Goal: Transaction & Acquisition: Purchase product/service

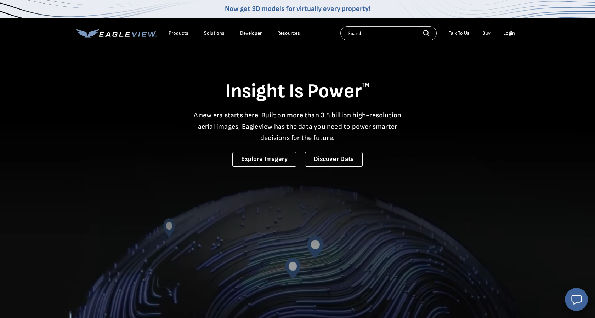
click at [509, 34] on div "Login" at bounding box center [509, 33] width 12 height 6
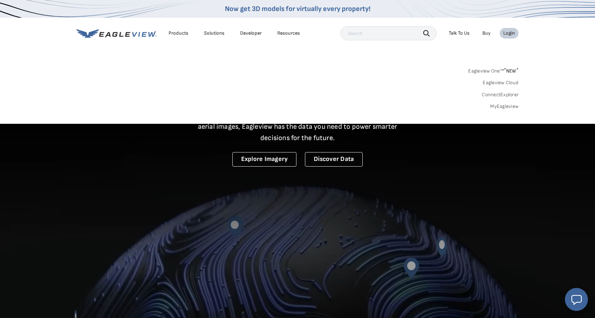
click at [509, 34] on div "Login" at bounding box center [509, 33] width 12 height 6
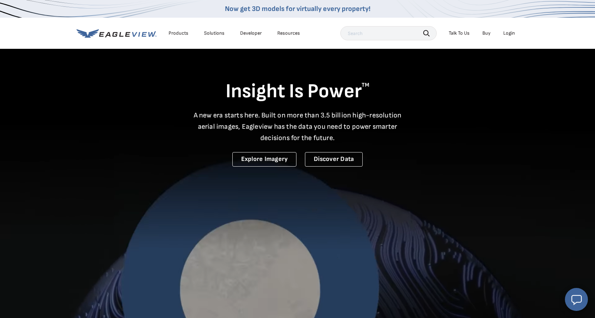
click at [509, 34] on div "Login" at bounding box center [509, 33] width 12 height 6
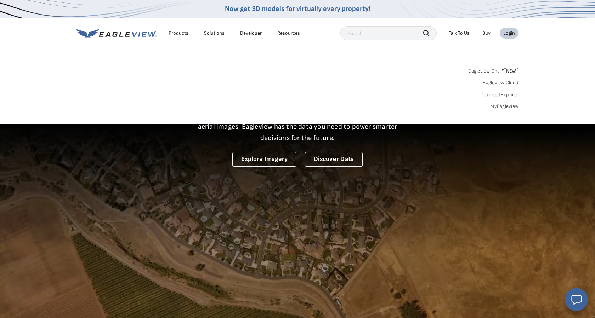
click at [512, 105] on link "MyEagleview" at bounding box center [504, 106] width 28 height 6
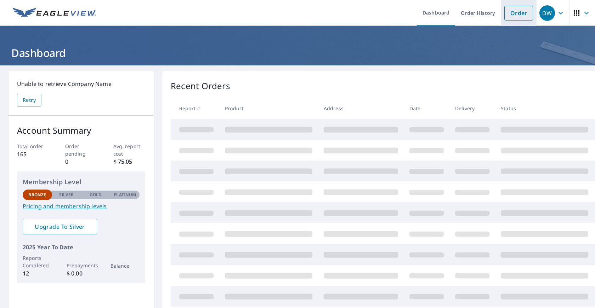
click at [520, 13] on link "Order" at bounding box center [518, 13] width 29 height 15
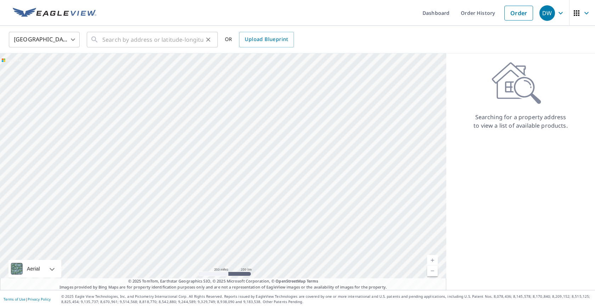
click at [100, 34] on div "​" at bounding box center [152, 40] width 131 height 16
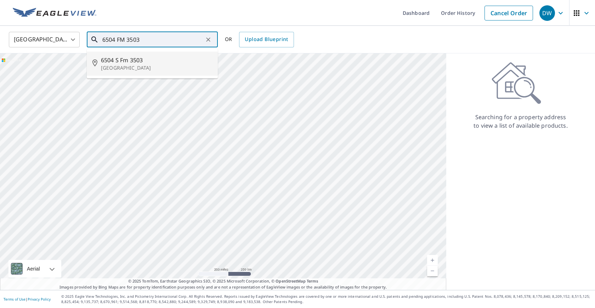
click at [126, 61] on span "6504 S Fm 3503" at bounding box center [156, 60] width 111 height 8
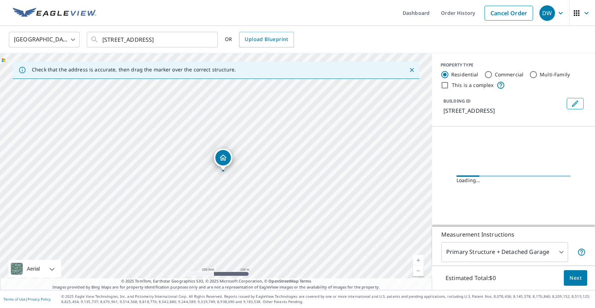
click at [412, 68] on icon "Close" at bounding box center [411, 70] width 7 height 7
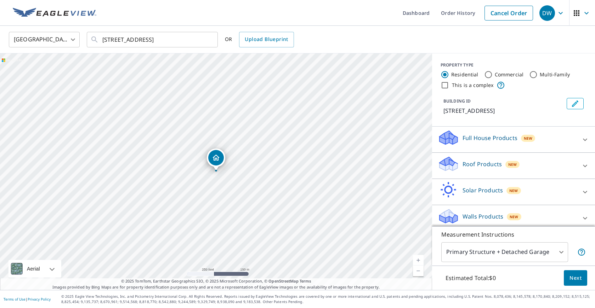
click at [419, 260] on link "Current Level 17, Zoom In" at bounding box center [418, 260] width 11 height 11
click at [419, 260] on link "Current Level 18, Zoom In" at bounding box center [418, 260] width 11 height 11
click at [419, 260] on link "Current Level 19, Zoom In" at bounding box center [418, 260] width 11 height 11
click at [417, 270] on link "Current Level 20, Zoom Out" at bounding box center [418, 271] width 11 height 11
click at [418, 270] on link "Current Level 19, Zoom Out" at bounding box center [418, 271] width 11 height 11
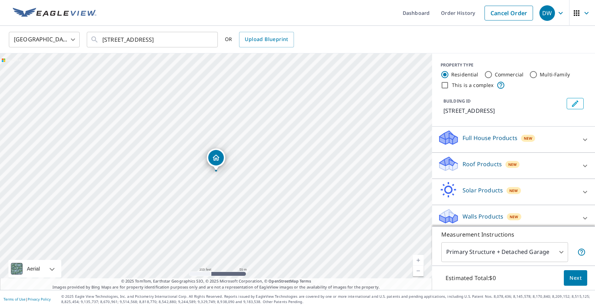
click at [418, 270] on link "Current Level 18, Zoom Out" at bounding box center [418, 271] width 11 height 11
click at [196, 125] on div "6504 S Fm 3503 Odessa, TX 79766" at bounding box center [216, 171] width 432 height 237
click at [419, 261] on link "Current Level 17, Zoom In" at bounding box center [418, 260] width 11 height 11
click at [282, 158] on div "6504 S Fm 3503 Odessa, TX 79766" at bounding box center [216, 171] width 432 height 237
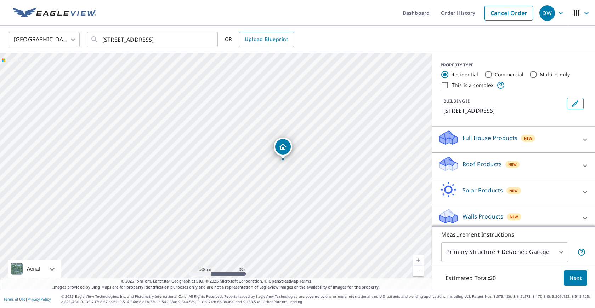
drag, startPoint x: 220, startPoint y: 158, endPoint x: 287, endPoint y: 147, distance: 67.8
drag, startPoint x: 219, startPoint y: 155, endPoint x: 218, endPoint y: 150, distance: 4.8
drag, startPoint x: 217, startPoint y: 163, endPoint x: 153, endPoint y: 182, distance: 66.8
drag, startPoint x: 217, startPoint y: 159, endPoint x: 281, endPoint y: 139, distance: 67.2
click at [418, 259] on link "Current Level 18, Zoom In" at bounding box center [418, 260] width 11 height 11
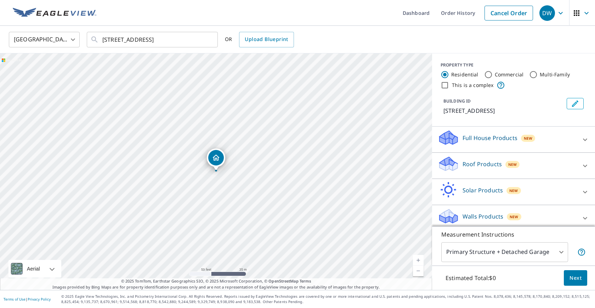
click at [418, 259] on link "Current Level 19, Zoom In" at bounding box center [418, 260] width 11 height 11
click at [418, 259] on link "Current Level 20, Zoom In Disabled" at bounding box center [418, 260] width 11 height 11
click at [417, 270] on link "Current Level 20, Zoom Out" at bounding box center [418, 271] width 11 height 11
click at [417, 270] on link "Current Level 19, Zoom Out" at bounding box center [418, 271] width 11 height 11
click at [419, 271] on link "Current Level 20, Zoom Out" at bounding box center [418, 271] width 11 height 11
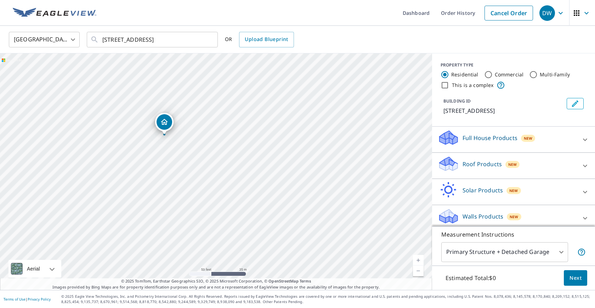
click at [419, 271] on link "Current Level 19, Zoom Out" at bounding box center [418, 271] width 11 height 11
click at [419, 271] on link "Current Level 18, Zoom Out" at bounding box center [418, 271] width 11 height 11
click at [419, 271] on link "Current Level 17, Zoom Out" at bounding box center [418, 271] width 11 height 11
click at [419, 271] on link "Current Level 16, Zoom Out" at bounding box center [418, 271] width 11 height 11
click at [419, 271] on link "Current Level 15, Zoom Out" at bounding box center [418, 271] width 11 height 11
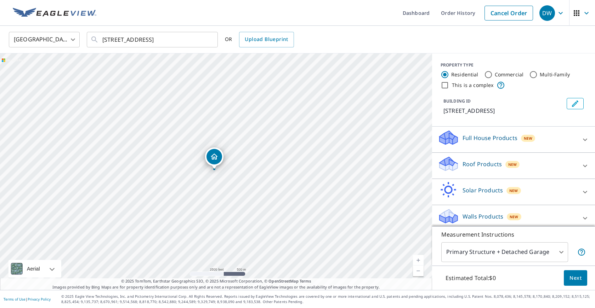
click at [419, 271] on link "Current Level 14, Zoom Out" at bounding box center [418, 271] width 11 height 11
click at [419, 271] on link "Current Level 13, Zoom Out" at bounding box center [418, 271] width 11 height 11
click at [419, 271] on link "Current Level 12, Zoom Out Disabled" at bounding box center [418, 271] width 11 height 11
click at [420, 270] on link "Current Level 13, Zoom Out" at bounding box center [418, 271] width 11 height 11
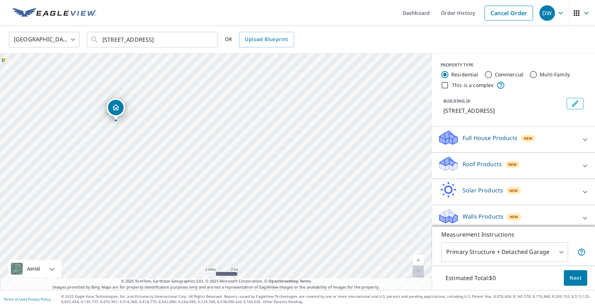
click at [420, 270] on link "Current Level 12, Zoom Out Disabled" at bounding box center [418, 271] width 11 height 11
click at [141, 187] on div "9815 SW Loop 338 Odessa, TX 79766" at bounding box center [216, 171] width 432 height 237
click at [415, 271] on link "Current Level 13, Zoom Out" at bounding box center [418, 271] width 11 height 11
click at [415, 271] on link "Current Level 12, Zoom Out Disabled" at bounding box center [418, 271] width 11 height 11
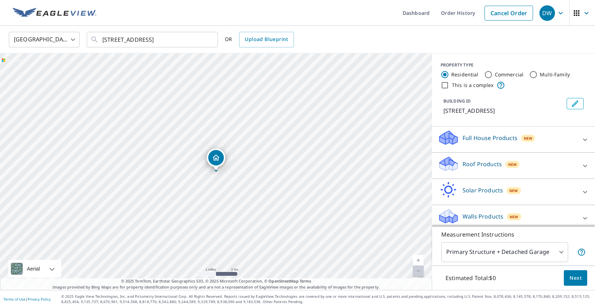
click at [419, 258] on link "Current Level 12, Zoom In" at bounding box center [418, 260] width 11 height 11
click at [419, 258] on link "Current Level 13, Zoom In" at bounding box center [418, 260] width 11 height 11
click at [419, 258] on link "Current Level 14, Zoom In" at bounding box center [418, 260] width 11 height 11
click at [419, 258] on link "Current Level 15, Zoom In" at bounding box center [418, 260] width 11 height 11
click at [419, 258] on link "Current Level 16, Zoom In" at bounding box center [418, 260] width 11 height 11
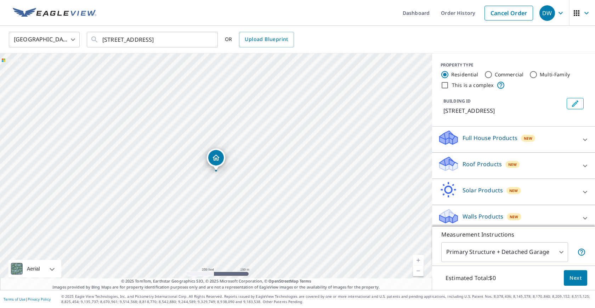
click at [419, 258] on link "Current Level 17, Zoom In" at bounding box center [418, 260] width 11 height 11
click at [419, 258] on link "Current Level 18, Zoom In" at bounding box center [418, 260] width 11 height 11
click at [419, 258] on link "Current Level 19, Zoom In" at bounding box center [418, 260] width 11 height 11
click at [419, 258] on link "Current Level 20, Zoom In Disabled" at bounding box center [418, 260] width 11 height 11
click at [419, 269] on link "Current Level 20, Zoom Out" at bounding box center [418, 271] width 11 height 11
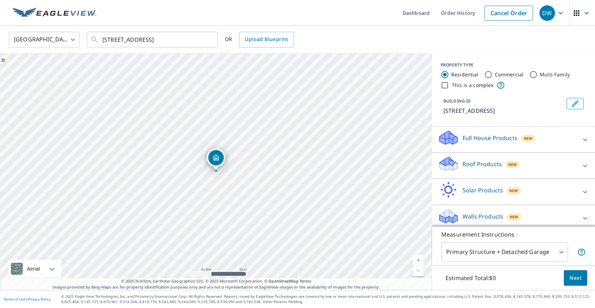
click at [419, 269] on link "Current Level 19, Zoom Out" at bounding box center [418, 271] width 11 height 11
click at [419, 269] on link "Current Level 18, Zoom Out" at bounding box center [418, 271] width 11 height 11
click at [419, 269] on link "Current Level 17, Zoom Out" at bounding box center [418, 271] width 11 height 11
click at [419, 269] on link "Current Level 16, Zoom Out" at bounding box center [418, 271] width 11 height 11
click at [419, 269] on link "Current Level 15, Zoom Out" at bounding box center [418, 271] width 11 height 11
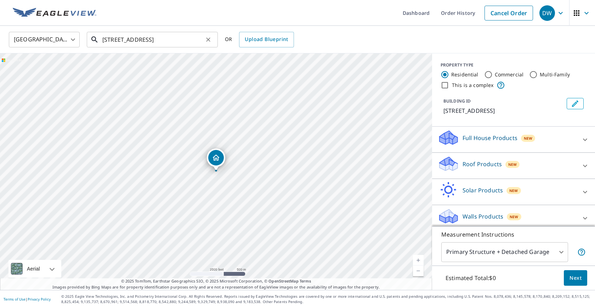
click at [115, 39] on input "6504 S Fm 3503 Odessa, TX 79766" at bounding box center [152, 40] width 101 height 20
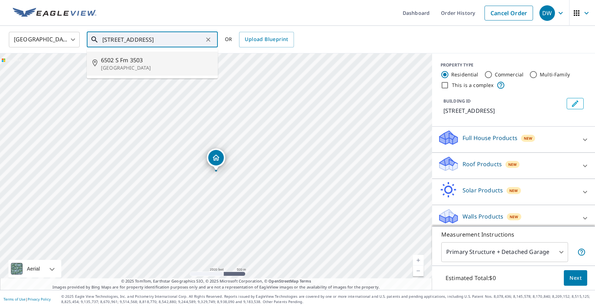
click at [145, 39] on input "3503 S Fm 3503 Odessa, TX 79766" at bounding box center [152, 40] width 101 height 20
type input "3503 S Fm 6504 Odessa, TX 79766"
click at [176, 59] on ul "Match not found" at bounding box center [152, 58] width 131 height 18
click at [208, 40] on icon "Clear" at bounding box center [208, 39] width 7 height 7
type input "3"
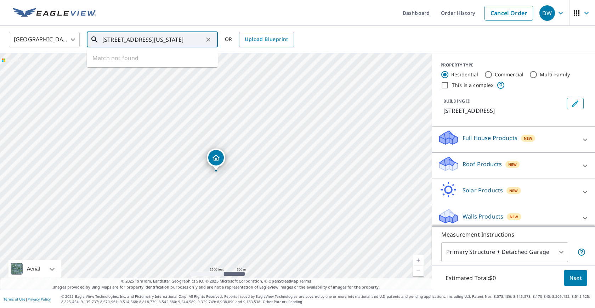
type input "6504 SFm 3503 Odessa, Texas 79766"
click at [235, 59] on div "9815 SW Loop 338 Odessa, TX 79766" at bounding box center [216, 171] width 432 height 237
click at [211, 60] on ul "Match not found" at bounding box center [152, 58] width 131 height 18
click at [208, 39] on icon "Clear" at bounding box center [208, 39] width 7 height 7
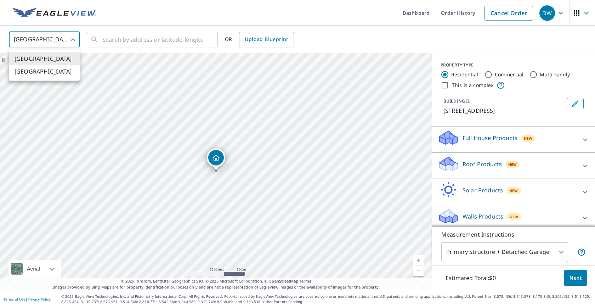
click at [73, 39] on body "DW DW Dashboard Order History Cancel Order DW United States US ​ ​ OR Upload Bl…" at bounding box center [297, 154] width 595 height 308
click at [53, 57] on li "[GEOGRAPHIC_DATA]" at bounding box center [44, 58] width 71 height 13
click at [105, 38] on input "text" at bounding box center [152, 40] width 101 height 20
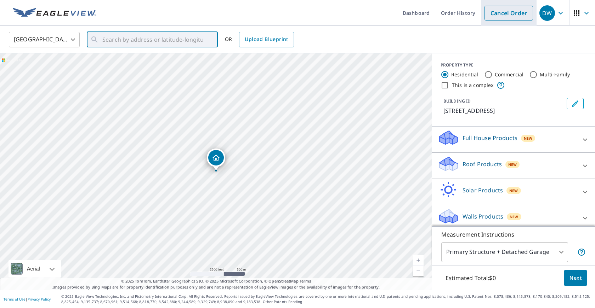
click at [502, 11] on link "Cancel Order" at bounding box center [508, 13] width 48 height 15
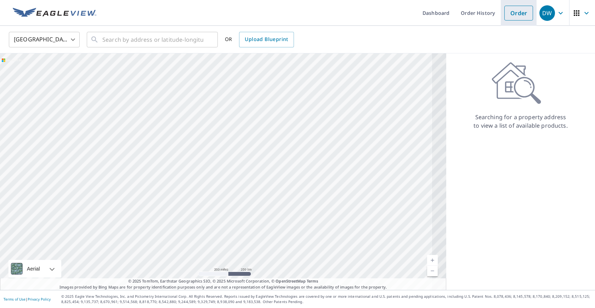
click at [515, 13] on link "Order" at bounding box center [518, 13] width 29 height 15
click at [101, 38] on div "​" at bounding box center [152, 40] width 131 height 16
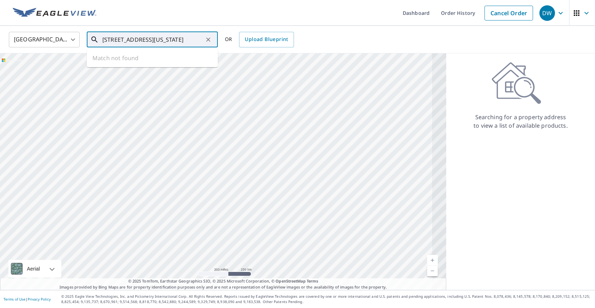
type input "6504 SFm 3503 Odessa, Texas 79766"
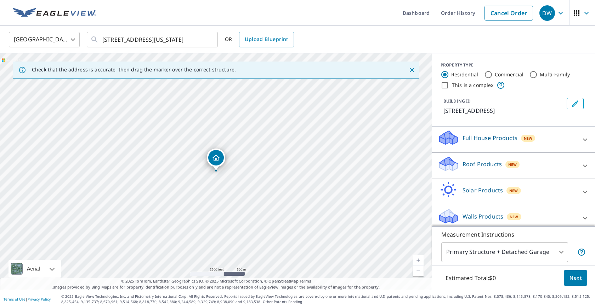
click at [418, 259] on link "Current Level 14, Zoom In" at bounding box center [418, 260] width 11 height 11
click at [418, 259] on link "Current Level 15, Zoom In" at bounding box center [418, 260] width 11 height 11
click at [418, 259] on link "Current Level 16, Zoom In" at bounding box center [418, 260] width 11 height 11
click at [418, 259] on link "Current Level 17, Zoom In" at bounding box center [418, 260] width 11 height 11
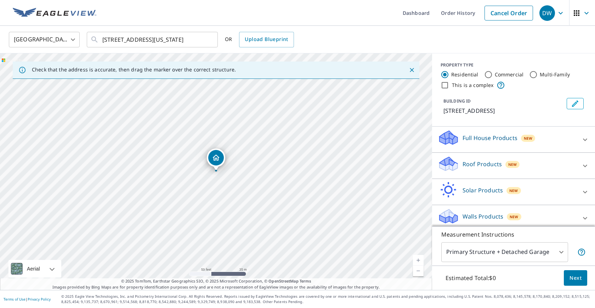
click at [418, 269] on link "Current Level 19, Zoom Out" at bounding box center [418, 271] width 11 height 11
click at [418, 269] on link "Current Level 18, Zoom Out" at bounding box center [418, 271] width 11 height 11
click at [418, 269] on link "Current Level 17, Zoom Out" at bounding box center [418, 271] width 11 height 11
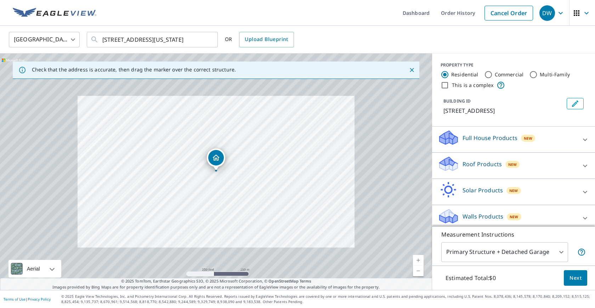
click at [418, 269] on link "Current Level 17, Zoom Out" at bounding box center [418, 271] width 11 height 11
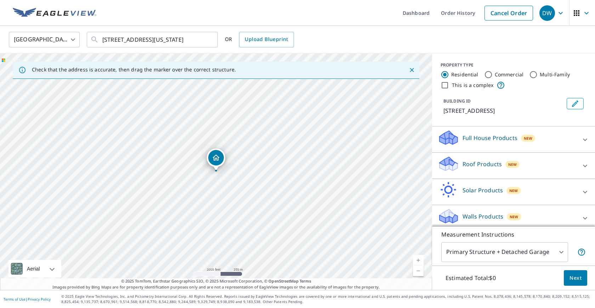
click at [418, 269] on link "Current Level 15, Zoom Out" at bounding box center [418, 271] width 11 height 11
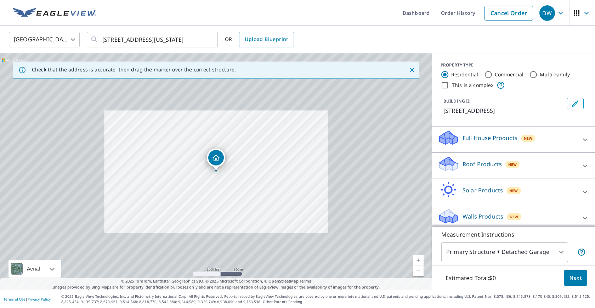
click at [418, 269] on link "Current Level 15, Zoom Out" at bounding box center [418, 271] width 11 height 11
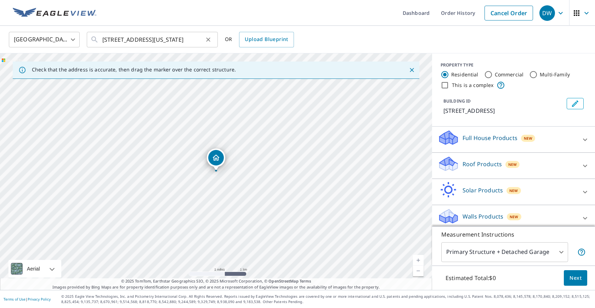
click at [208, 40] on icon "Clear" at bounding box center [208, 39] width 7 height 7
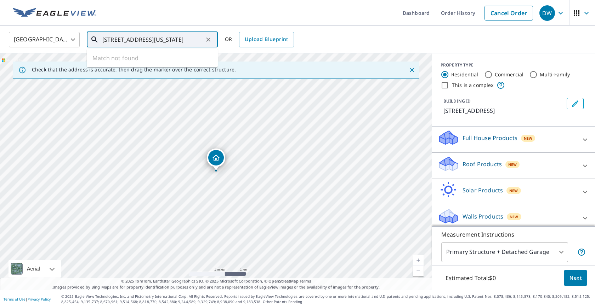
type input "3503 SFm 6504 Odessa, Texas 79766"
click at [202, 54] on ul "Match not found" at bounding box center [152, 58] width 131 height 18
click at [230, 92] on div "6504 S Fm 3503 Odessa, TX 79766" at bounding box center [216, 171] width 432 height 237
click at [181, 60] on ul "Match not found" at bounding box center [152, 58] width 131 height 18
click at [210, 39] on icon "Clear" at bounding box center [208, 39] width 7 height 7
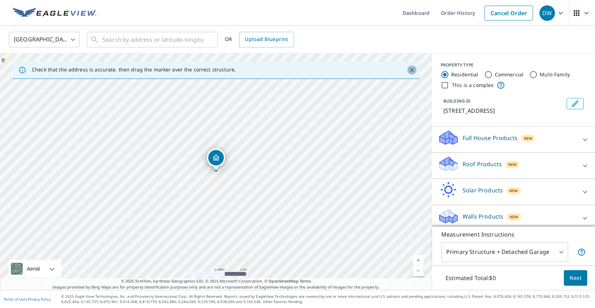
click at [412, 69] on icon "Close" at bounding box center [411, 70] width 7 height 7
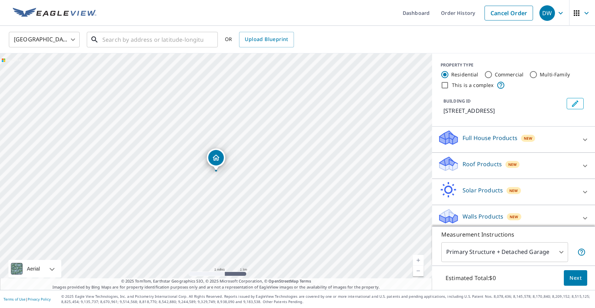
click at [107, 39] on input "text" at bounding box center [152, 40] width 101 height 20
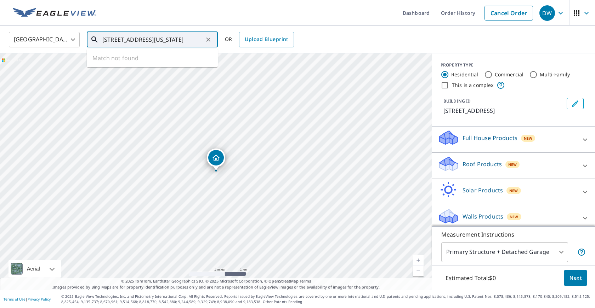
type input "3503 SFm 6504 Odessa, Texas 79766"
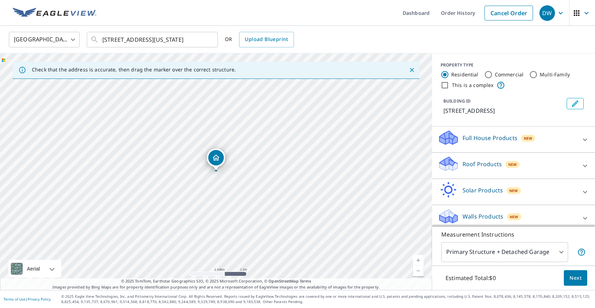
click at [417, 259] on link "Current Level 13, Zoom In" at bounding box center [418, 260] width 11 height 11
click at [417, 259] on link "Current Level 14, Zoom In" at bounding box center [418, 260] width 11 height 11
click at [417, 259] on link "Current Level 16, Zoom In" at bounding box center [418, 260] width 11 height 11
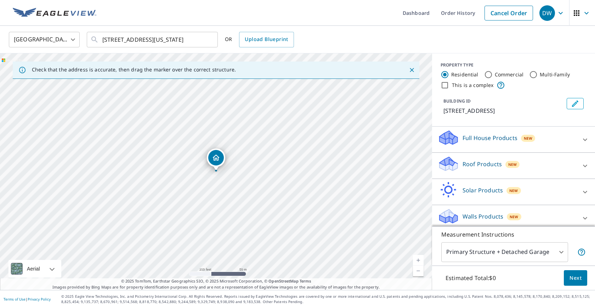
click at [417, 259] on link "Current Level 18, Zoom In" at bounding box center [418, 260] width 11 height 11
click at [419, 268] on link "Current Level 19, Zoom Out" at bounding box center [418, 271] width 11 height 11
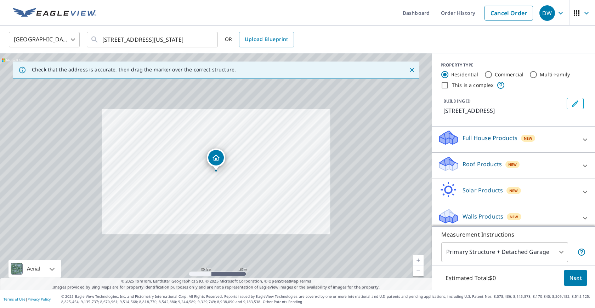
click at [419, 268] on link "Current Level 19, Zoom Out" at bounding box center [418, 271] width 11 height 11
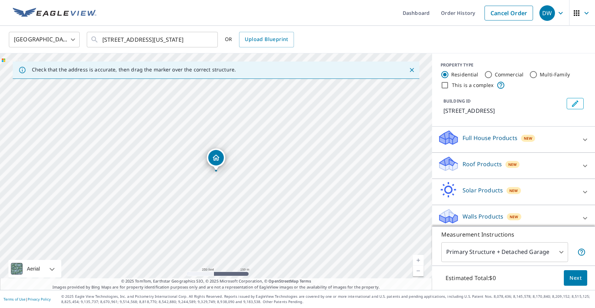
click at [419, 268] on link "Current Level 17, Zoom Out" at bounding box center [418, 271] width 11 height 11
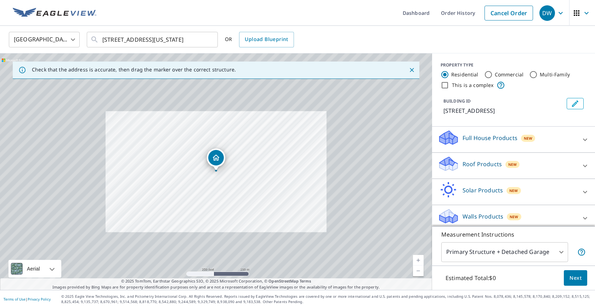
click at [419, 268] on link "Current Level 17, Zoom Out" at bounding box center [418, 271] width 11 height 11
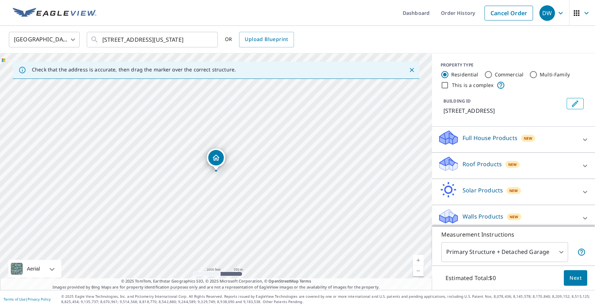
click at [419, 268] on link "Current Level 15, Zoom Out" at bounding box center [418, 271] width 11 height 11
click at [419, 268] on link "Current Level 14, Zoom Out" at bounding box center [418, 271] width 11 height 11
click at [209, 40] on icon "Clear" at bounding box center [208, 39] width 7 height 7
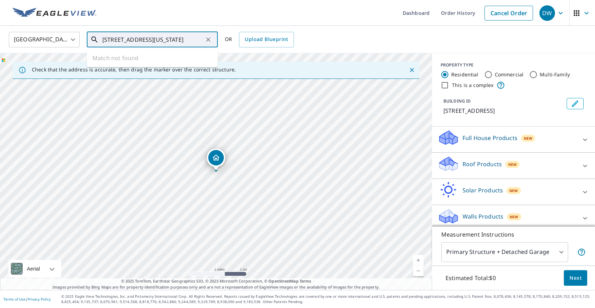
type input "6504 SFm 3503 Odessa, Texas 79766"
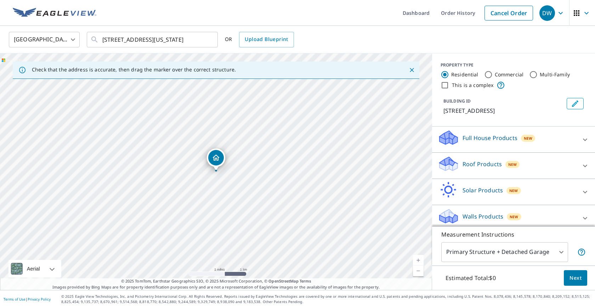
click at [419, 257] on link "Current Level 13, Zoom In" at bounding box center [418, 260] width 11 height 11
click at [419, 257] on link "Current Level 14, Zoom In" at bounding box center [418, 260] width 11 height 11
click at [419, 257] on link "Current Level 15, Zoom In" at bounding box center [418, 260] width 11 height 11
click at [419, 257] on link "Current Level 16, Zoom In" at bounding box center [418, 260] width 11 height 11
click at [419, 257] on link "Current Level 17, Zoom In" at bounding box center [418, 260] width 11 height 11
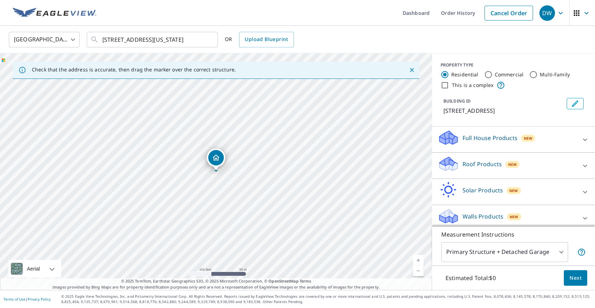
click at [419, 257] on link "Current Level 18, Zoom In" at bounding box center [418, 260] width 11 height 11
click at [586, 12] on icon "button" at bounding box center [586, 13] width 8 height 8
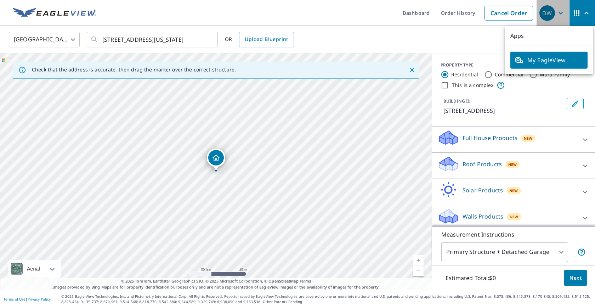
click at [559, 11] on icon "button" at bounding box center [560, 13] width 8 height 8
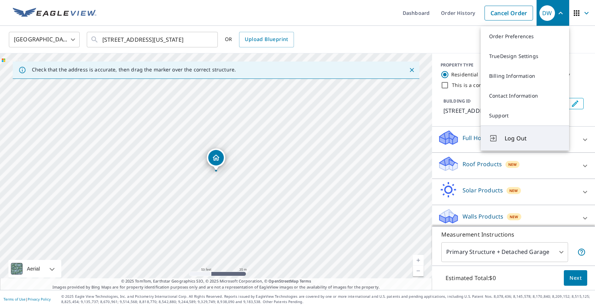
click at [503, 132] on button "Log Out" at bounding box center [524, 138] width 88 height 25
